Goal: Information Seeking & Learning: Learn about a topic

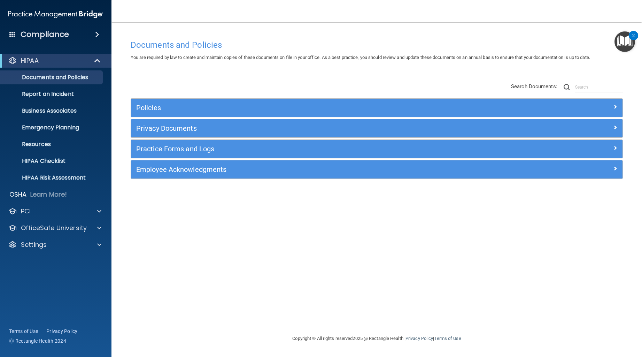
click at [204, 83] on div "Policies Select All (Unselect 0) Unselect All Print Selected (0) Acceptable Use…" at bounding box center [376, 131] width 503 height 111
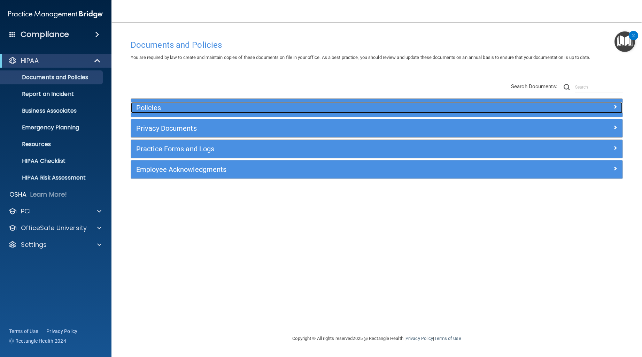
click at [609, 103] on div at bounding box center [561, 106] width 123 height 8
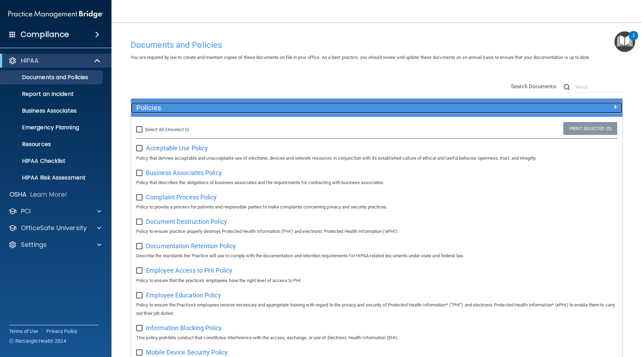
click at [613, 103] on span at bounding box center [615, 106] width 4 height 8
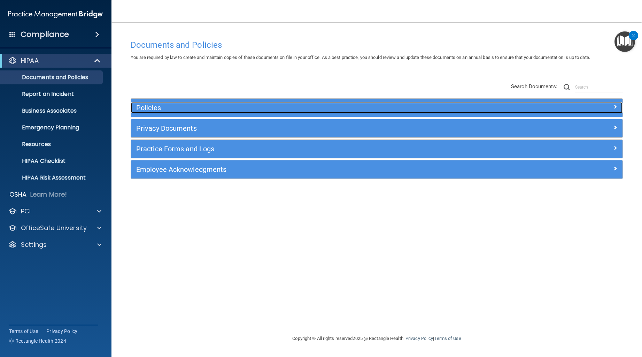
click at [609, 103] on div at bounding box center [561, 106] width 123 height 8
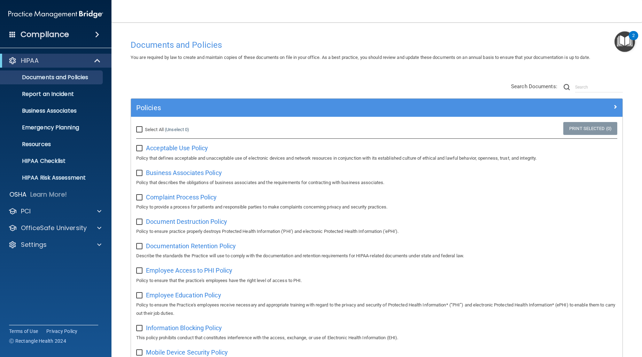
click at [141, 173] on input "checkbox" at bounding box center [140, 173] width 8 height 6
checkbox input "true"
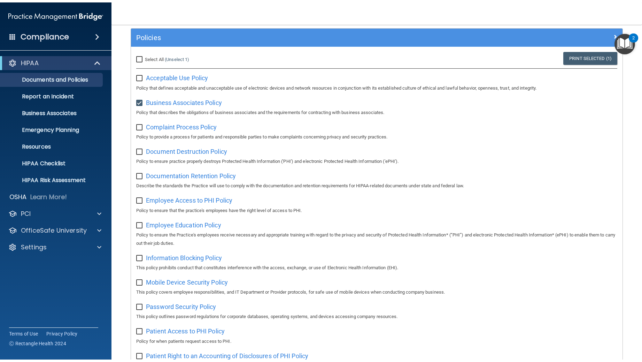
scroll to position [70, 0]
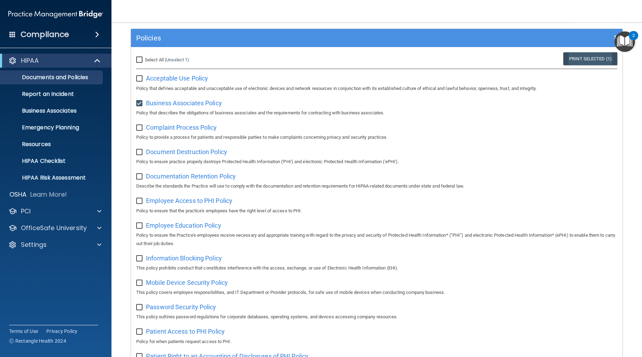
click at [578, 61] on link "Print Selected (1)" at bounding box center [591, 58] width 54 height 13
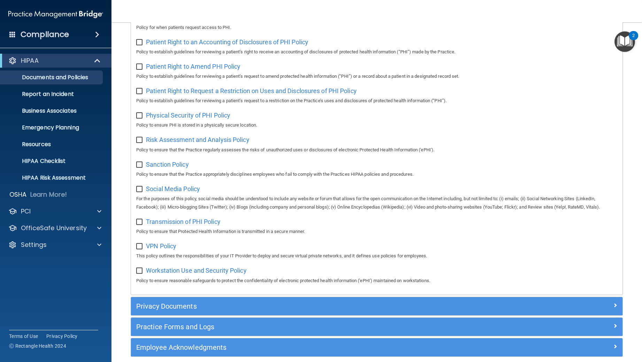
scroll to position [422, 0]
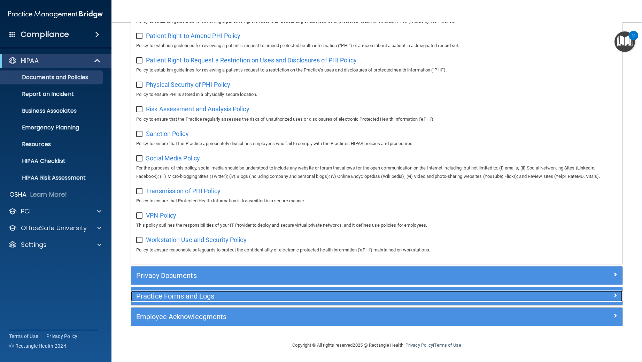
click at [607, 296] on div at bounding box center [561, 294] width 123 height 8
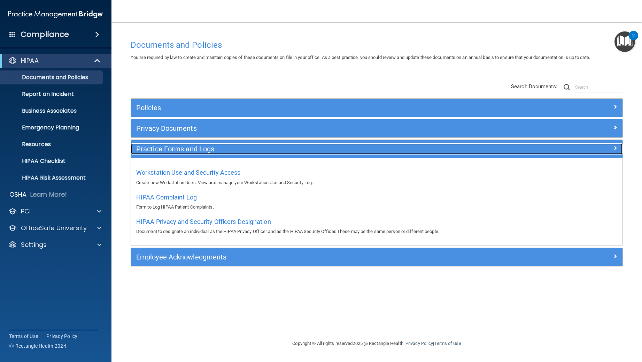
scroll to position [0, 0]
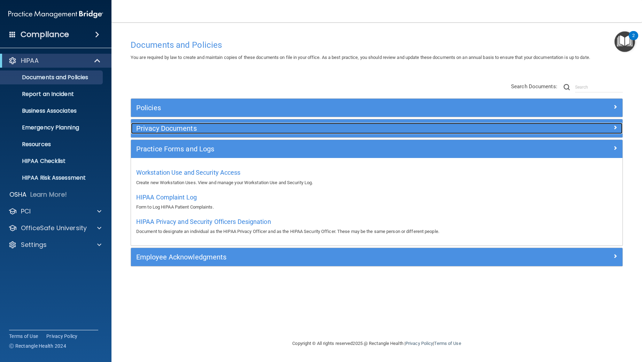
click at [309, 127] on h5 "Privacy Documents" at bounding box center [315, 128] width 358 height 8
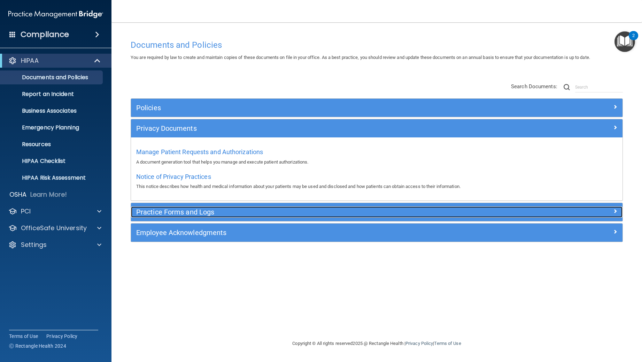
click at [316, 211] on h5 "Practice Forms and Logs" at bounding box center [315, 212] width 358 height 8
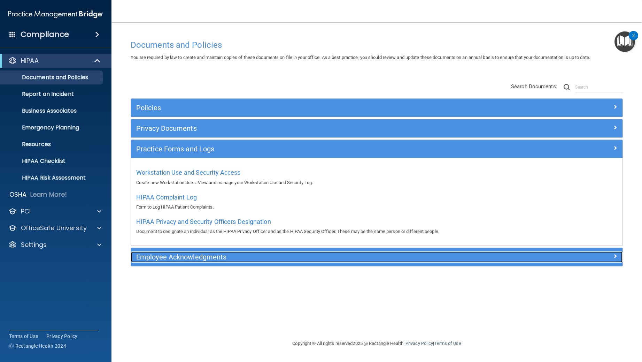
click at [302, 254] on h5 "Employee Acknowledgments" at bounding box center [315, 257] width 358 height 8
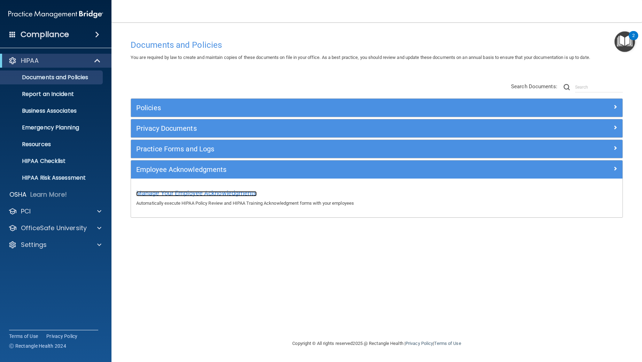
click at [195, 192] on span "Manage Your Employee Acknowledgments" at bounding box center [196, 192] width 121 height 7
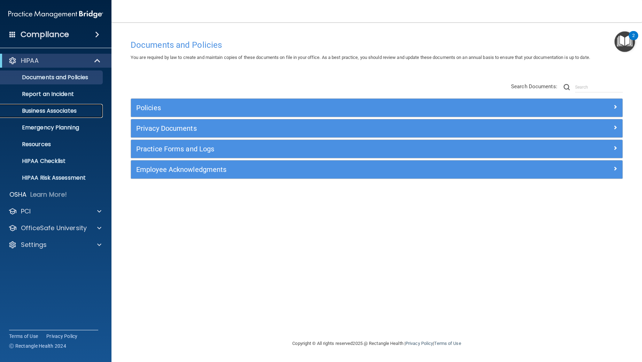
click at [58, 113] on p "Business Associates" at bounding box center [52, 110] width 95 height 7
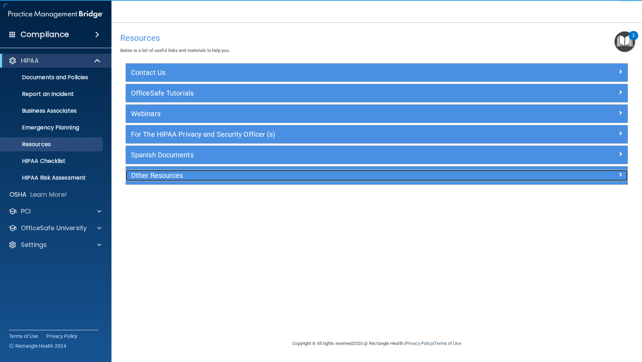
click at [315, 177] on h5 "Other Resources" at bounding box center [314, 175] width 366 height 8
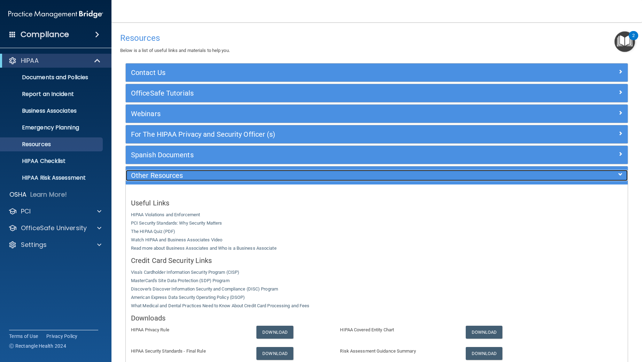
scroll to position [74, 0]
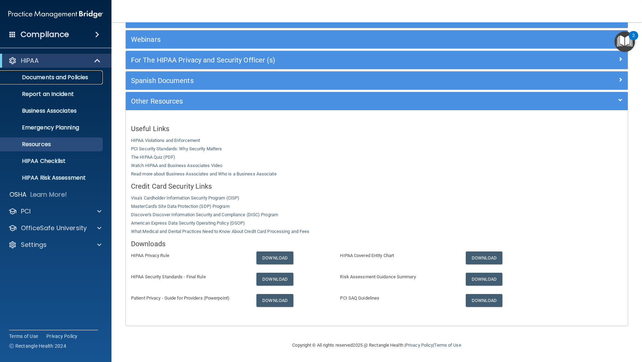
click at [37, 78] on p "Documents and Policies" at bounding box center [52, 77] width 95 height 7
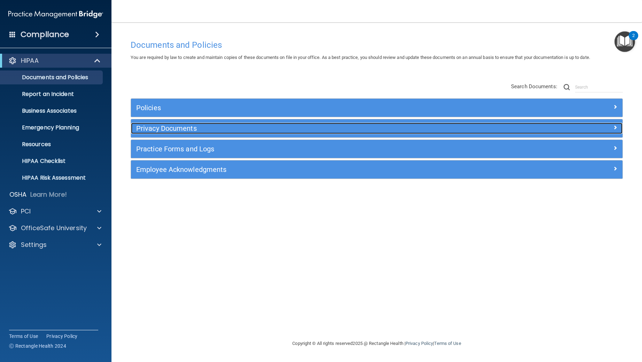
click at [614, 128] on span at bounding box center [615, 127] width 4 height 8
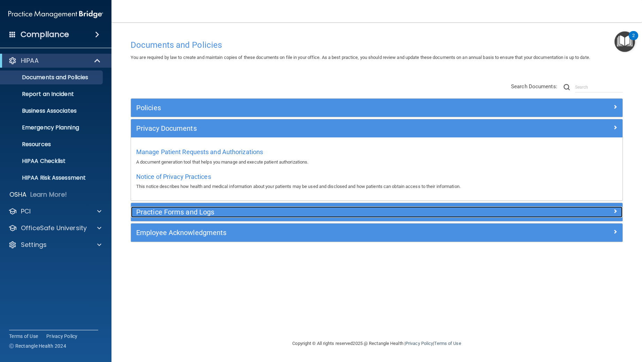
click at [617, 211] on span at bounding box center [615, 211] width 4 height 8
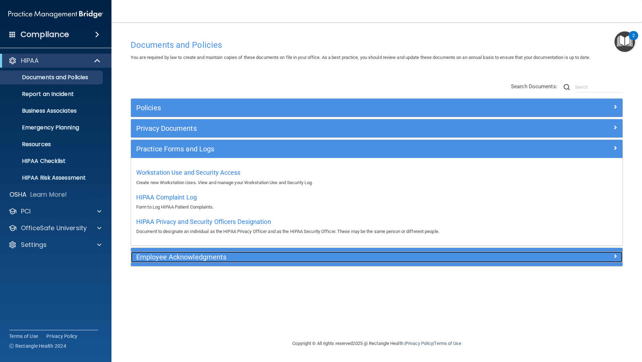
click at [619, 253] on div at bounding box center [561, 255] width 123 height 8
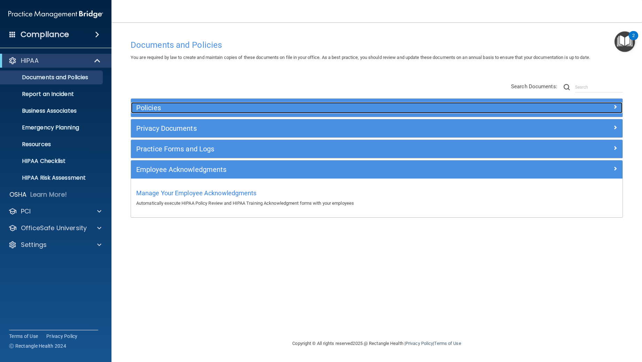
click at [616, 106] on span at bounding box center [615, 106] width 4 height 8
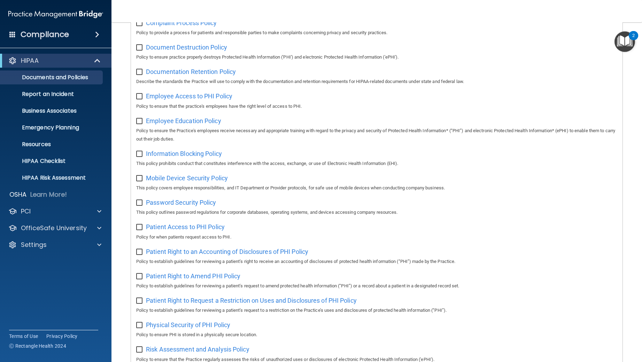
scroll to position [383, 0]
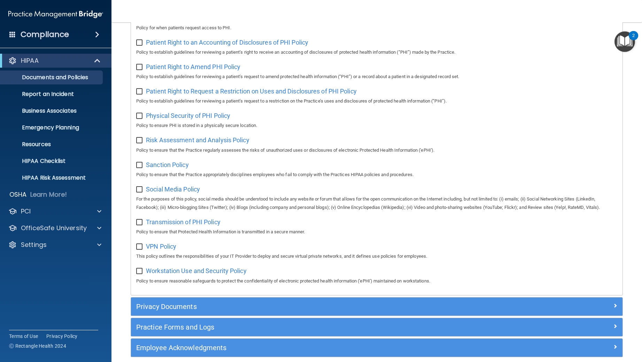
click at [598, 81] on p "Policy to establish guidelines for reviewing a patient’s request to amend prote…" at bounding box center [376, 76] width 481 height 8
click at [580, 90] on div "Patient Right to Request a Restriction on Uses and Disclosures of PHI Policy Po…" at bounding box center [376, 95] width 481 height 20
